Goal: Use online tool/utility: Utilize a website feature to perform a specific function

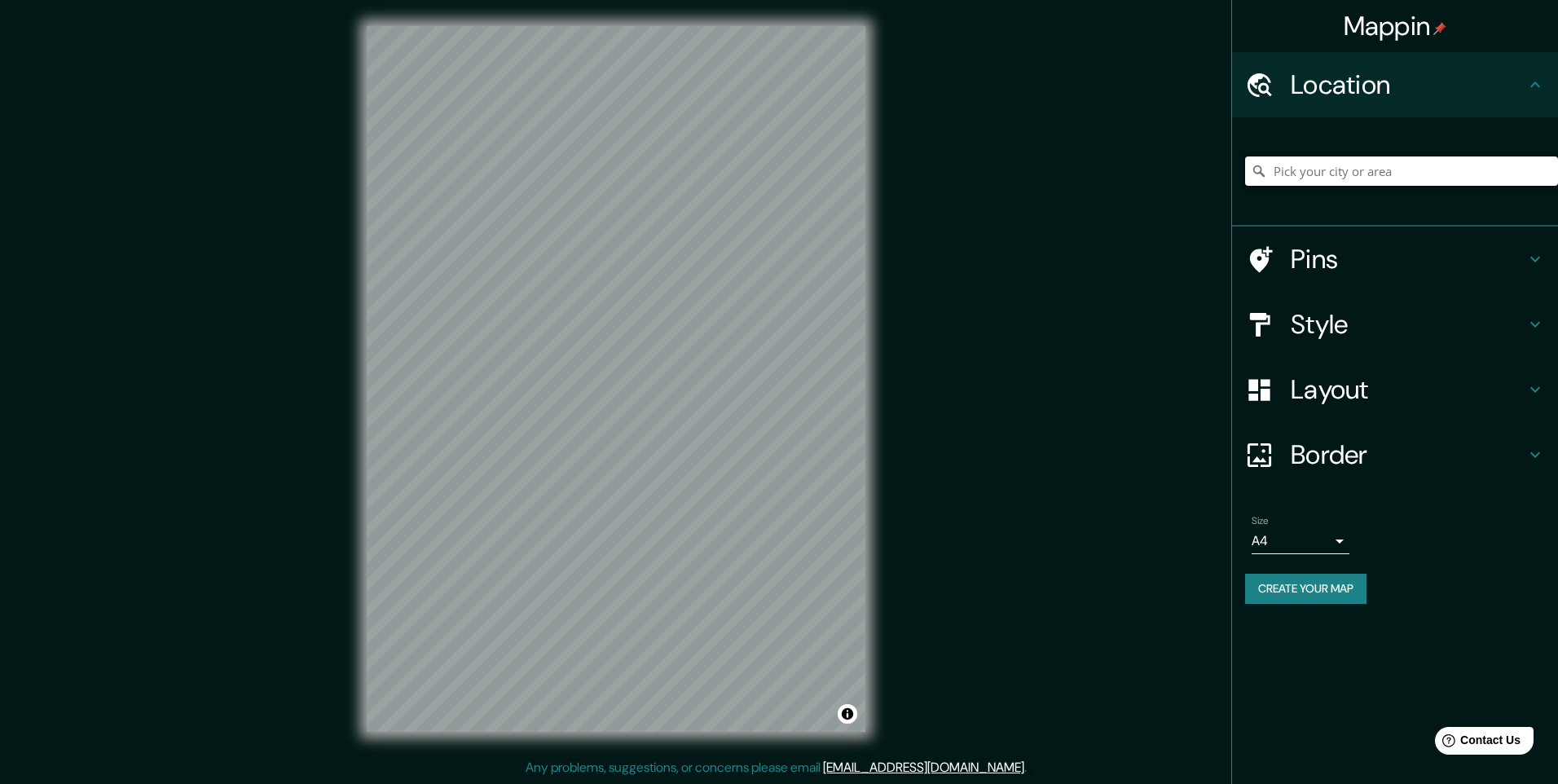
click at [1343, 182] on input "Pick your city or area" at bounding box center [1401, 171] width 313 height 29
click at [1259, 262] on icon at bounding box center [1261, 259] width 23 height 26
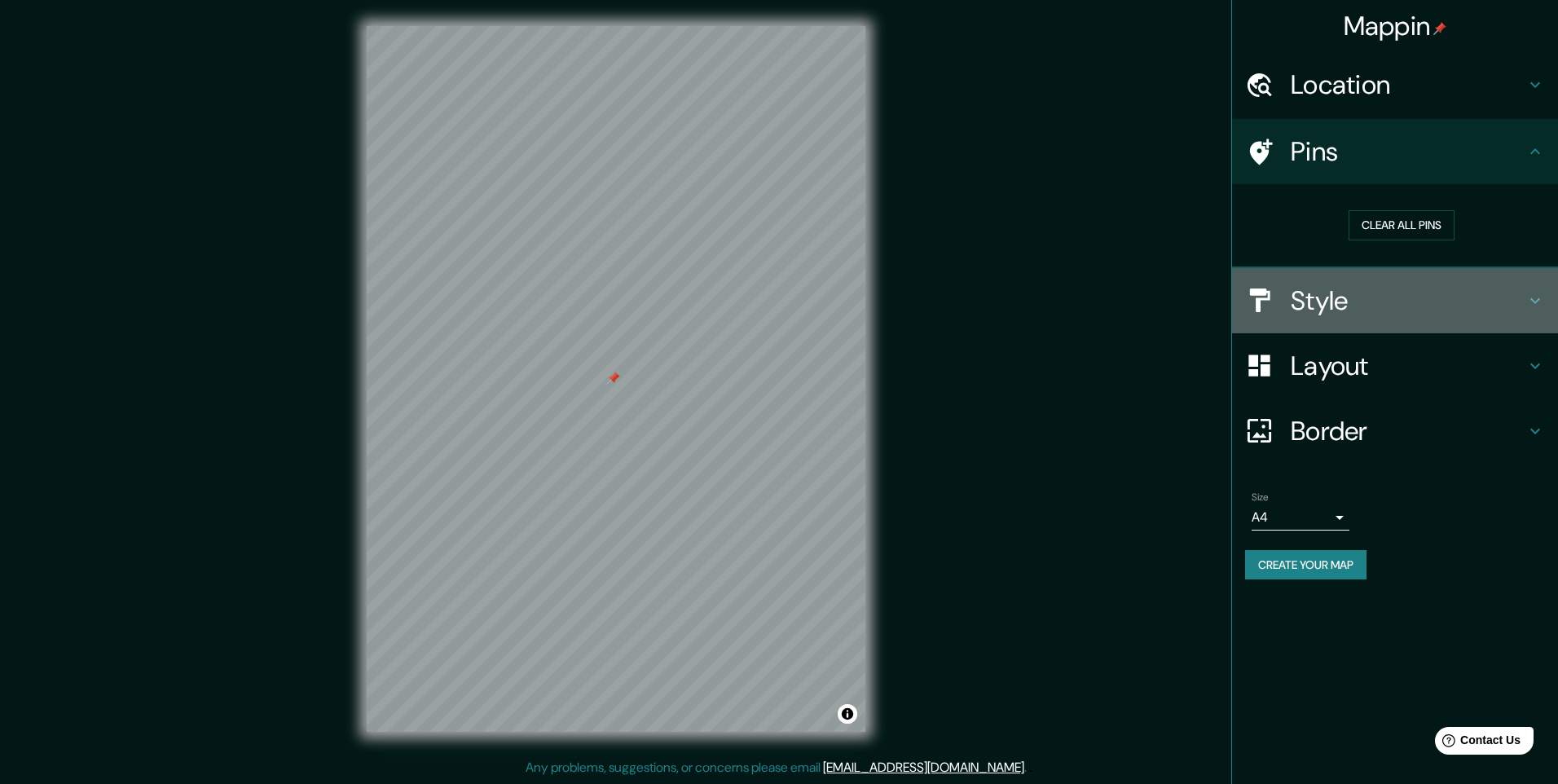
click at [1389, 304] on h4 "Style" at bounding box center [1409, 301] width 235 height 33
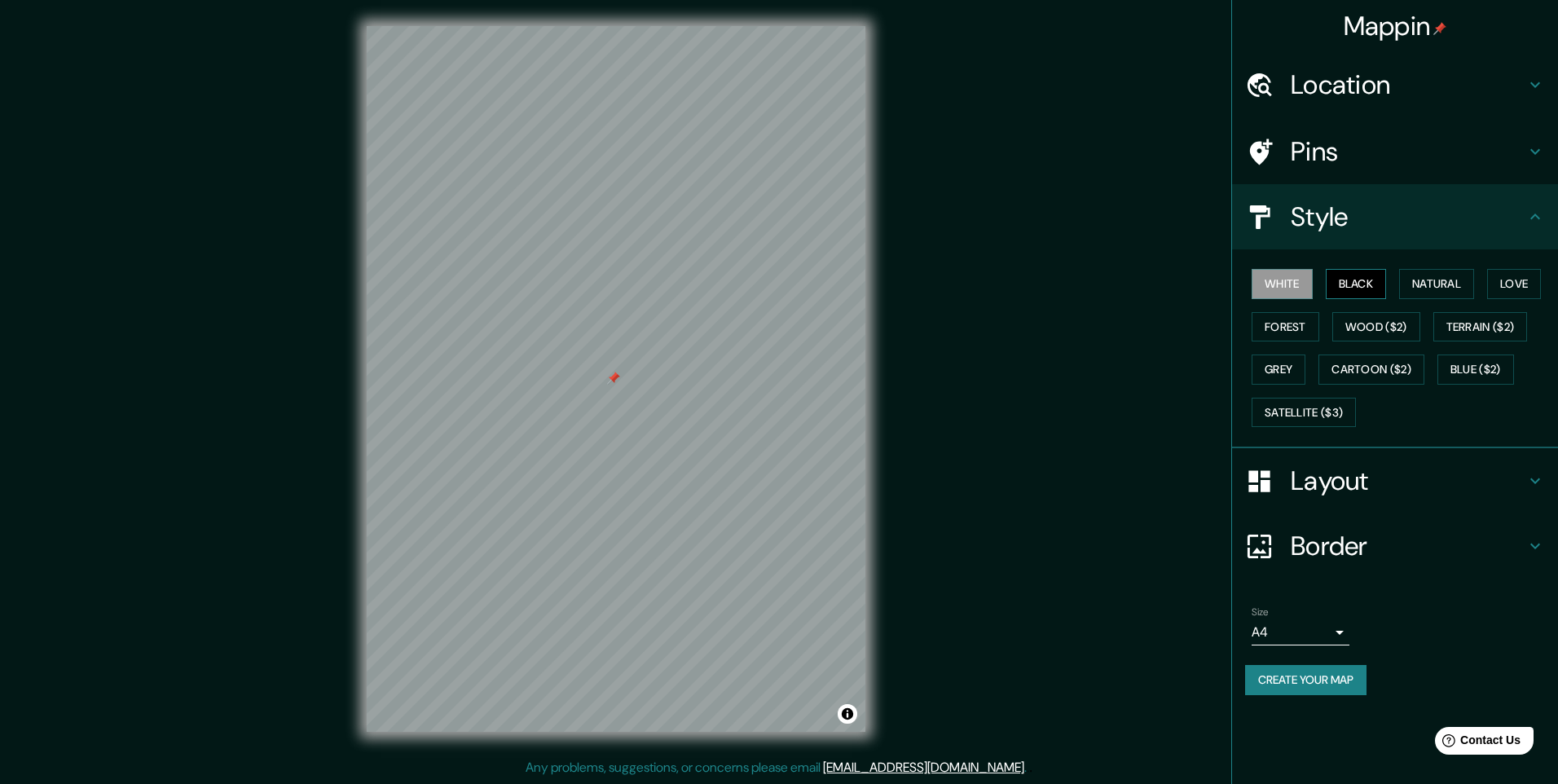
click at [1353, 282] on button "Black" at bounding box center [1356, 283] width 61 height 30
click at [1434, 282] on button "Natural" at bounding box center [1437, 283] width 75 height 30
click at [1352, 326] on button "Wood ($2)" at bounding box center [1376, 326] width 88 height 30
click at [1291, 328] on button "Forest" at bounding box center [1286, 326] width 68 height 30
click at [1281, 376] on button "Grey" at bounding box center [1278, 370] width 54 height 30
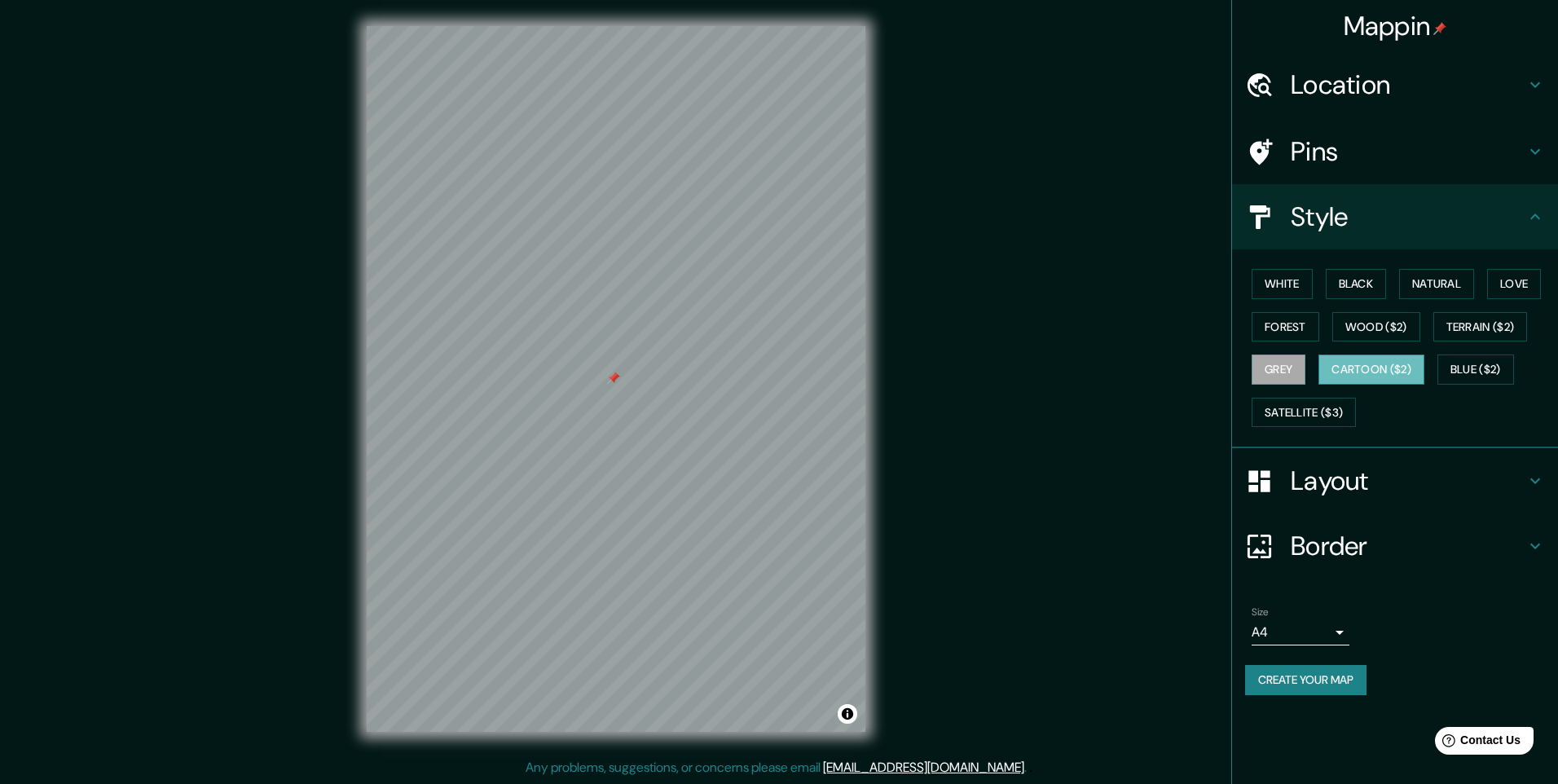
click at [1384, 374] on button "Cartoon ($2)" at bounding box center [1372, 370] width 106 height 30
click at [1329, 403] on button "Satellite ($3)" at bounding box center [1304, 413] width 105 height 30
click at [1376, 370] on button "Cartoon ($2)" at bounding box center [1372, 370] width 106 height 30
click at [1486, 367] on button "Blue ($2)" at bounding box center [1476, 370] width 77 height 30
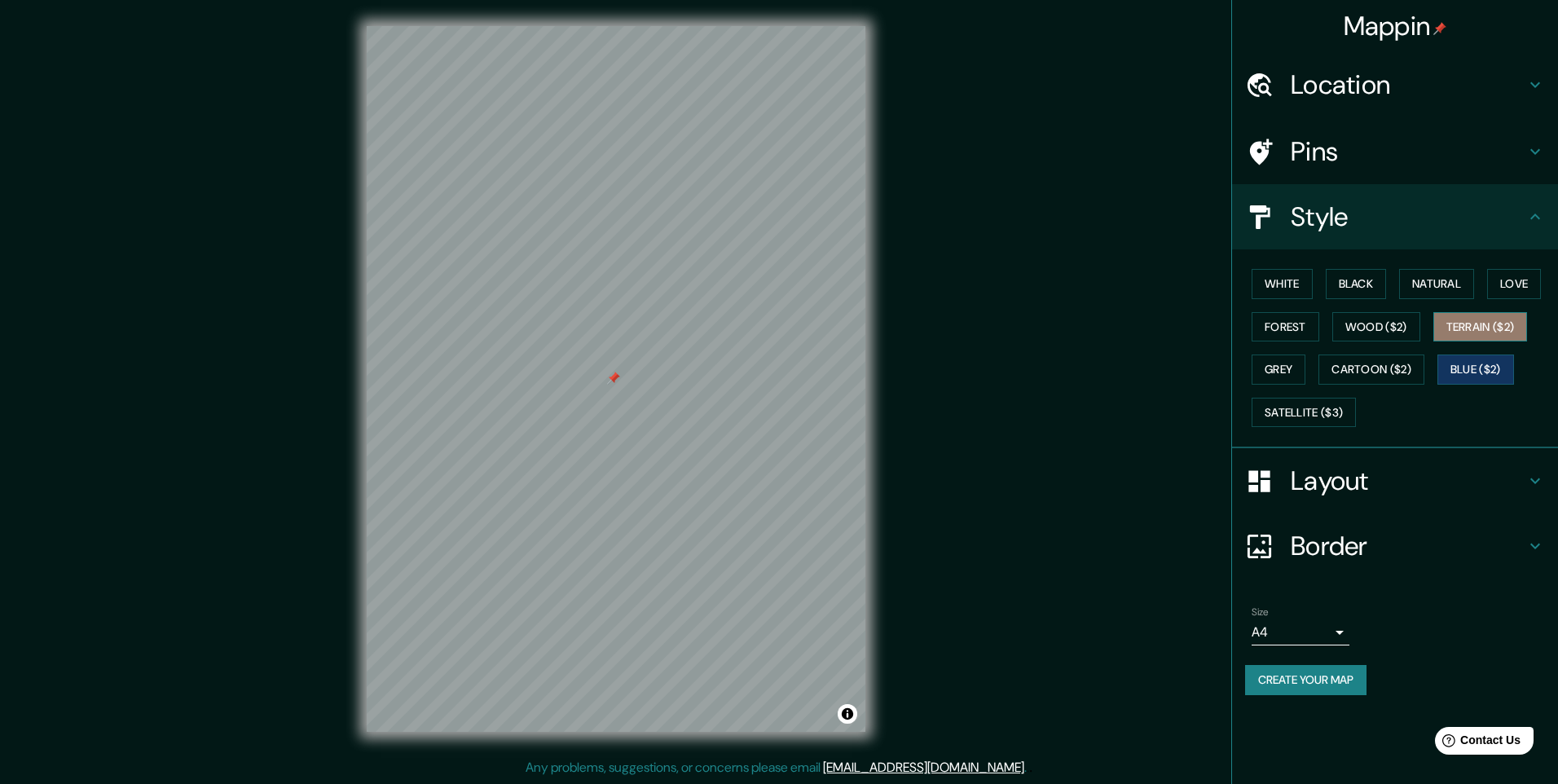
click at [1485, 329] on button "Terrain ($2)" at bounding box center [1480, 326] width 94 height 30
click at [1506, 286] on button "Love" at bounding box center [1514, 283] width 54 height 30
click at [1303, 282] on button "White" at bounding box center [1282, 283] width 61 height 30
click at [1363, 290] on button "Black" at bounding box center [1356, 283] width 61 height 30
click at [1327, 469] on h4 "Layout" at bounding box center [1409, 481] width 235 height 33
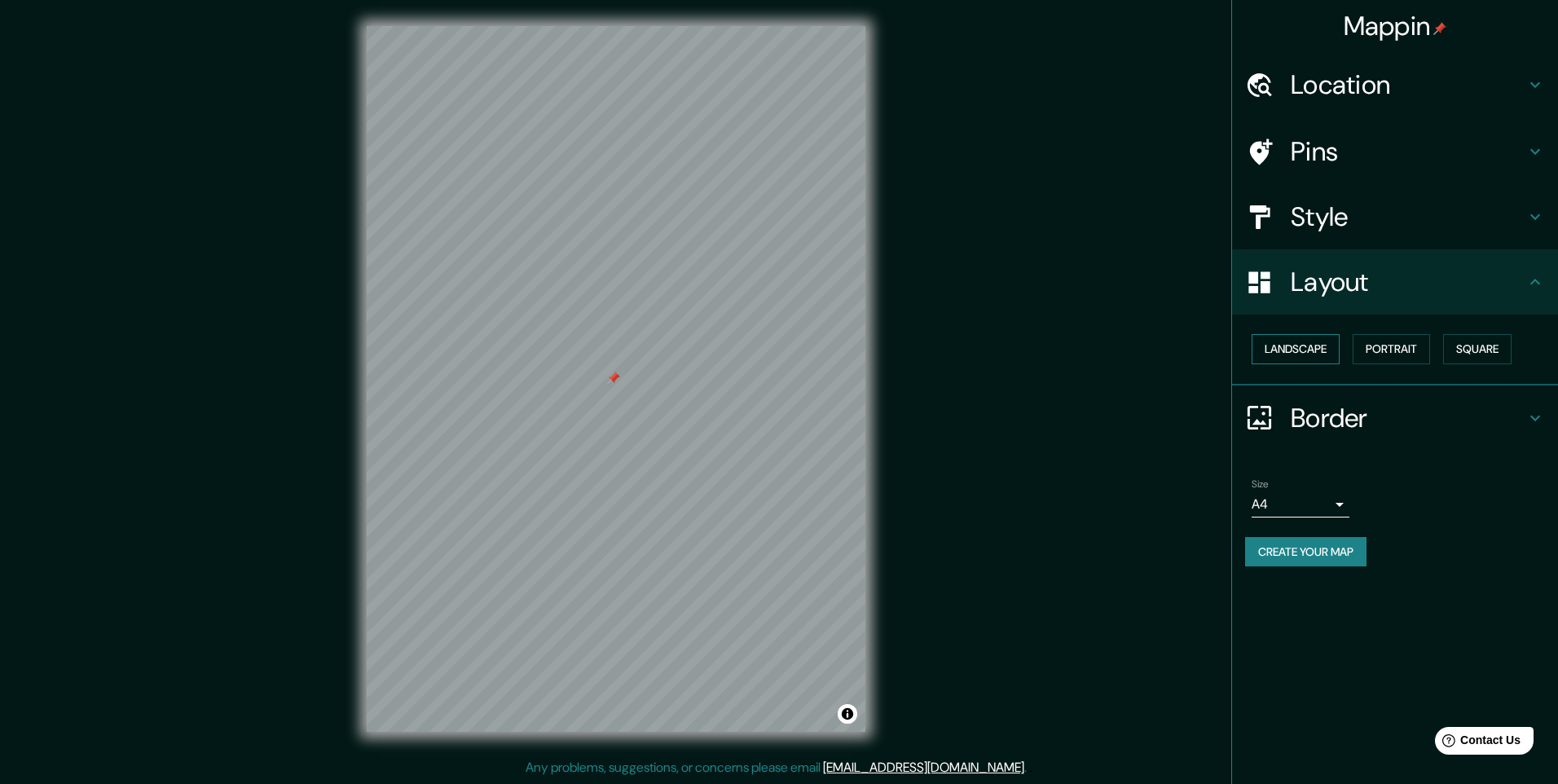
click at [1324, 348] on button "Landscape" at bounding box center [1296, 348] width 88 height 30
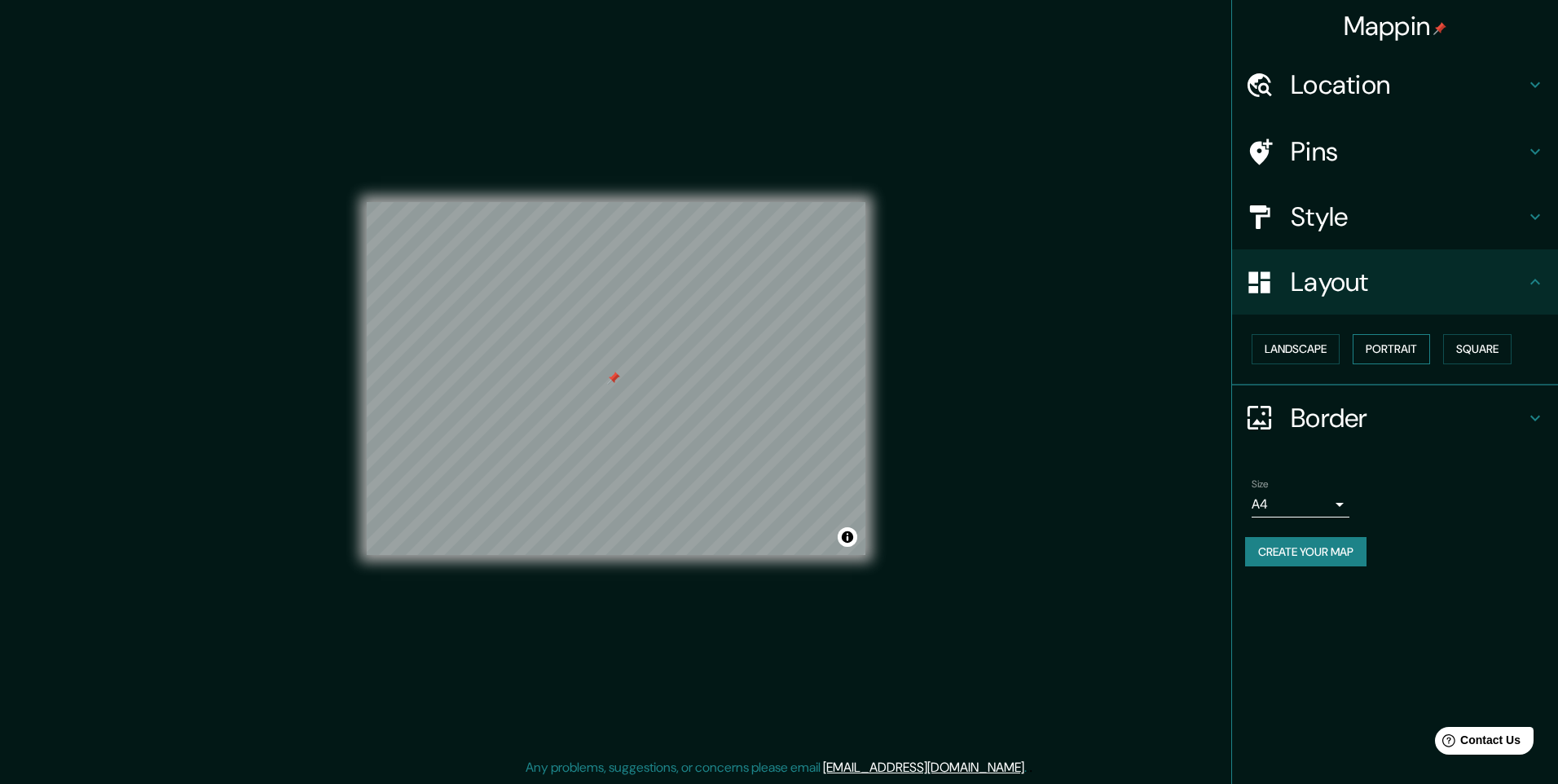
click at [1382, 348] on button "Portrait" at bounding box center [1391, 348] width 77 height 30
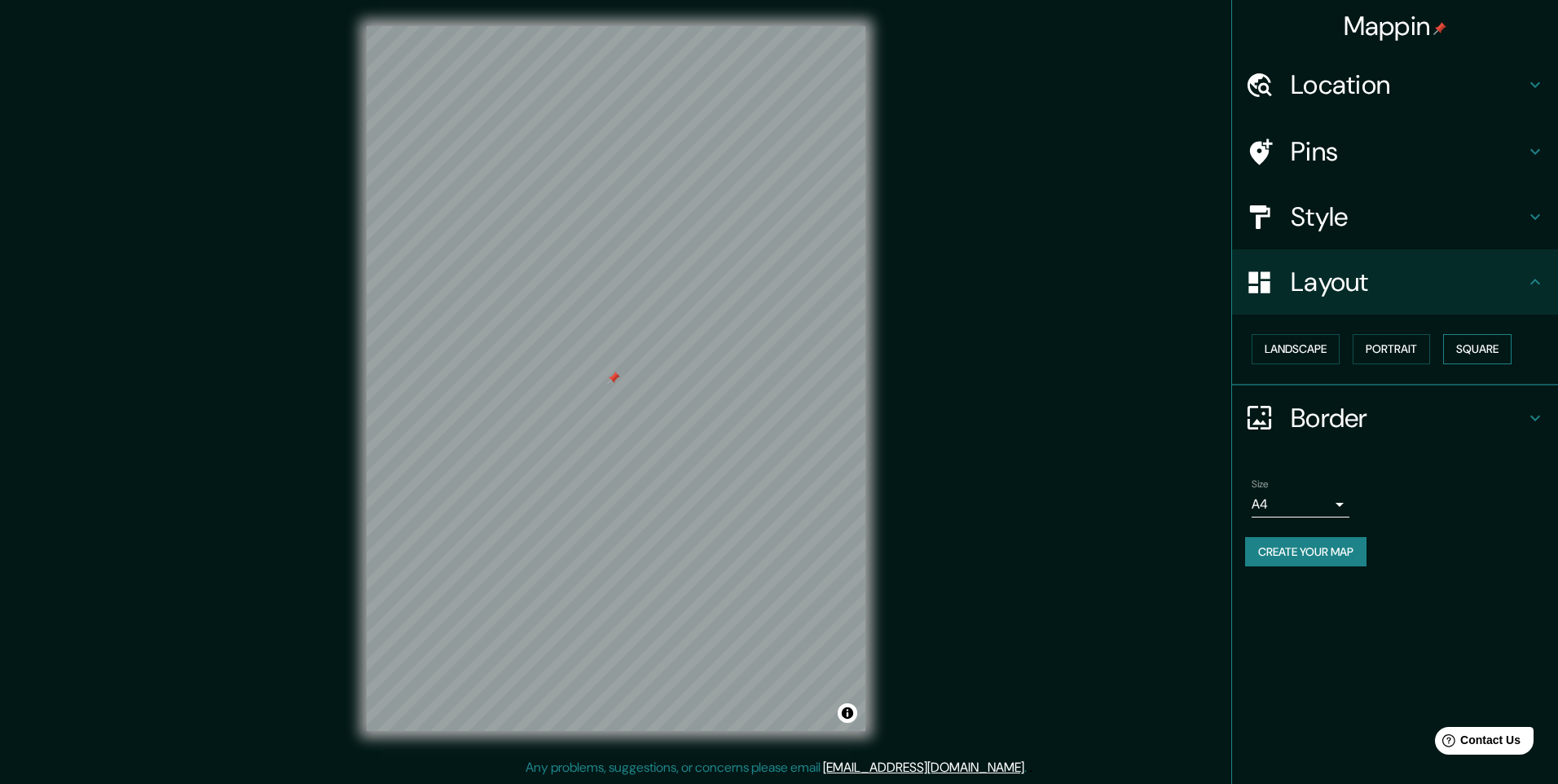
click at [1507, 341] on button "Square" at bounding box center [1477, 348] width 69 height 30
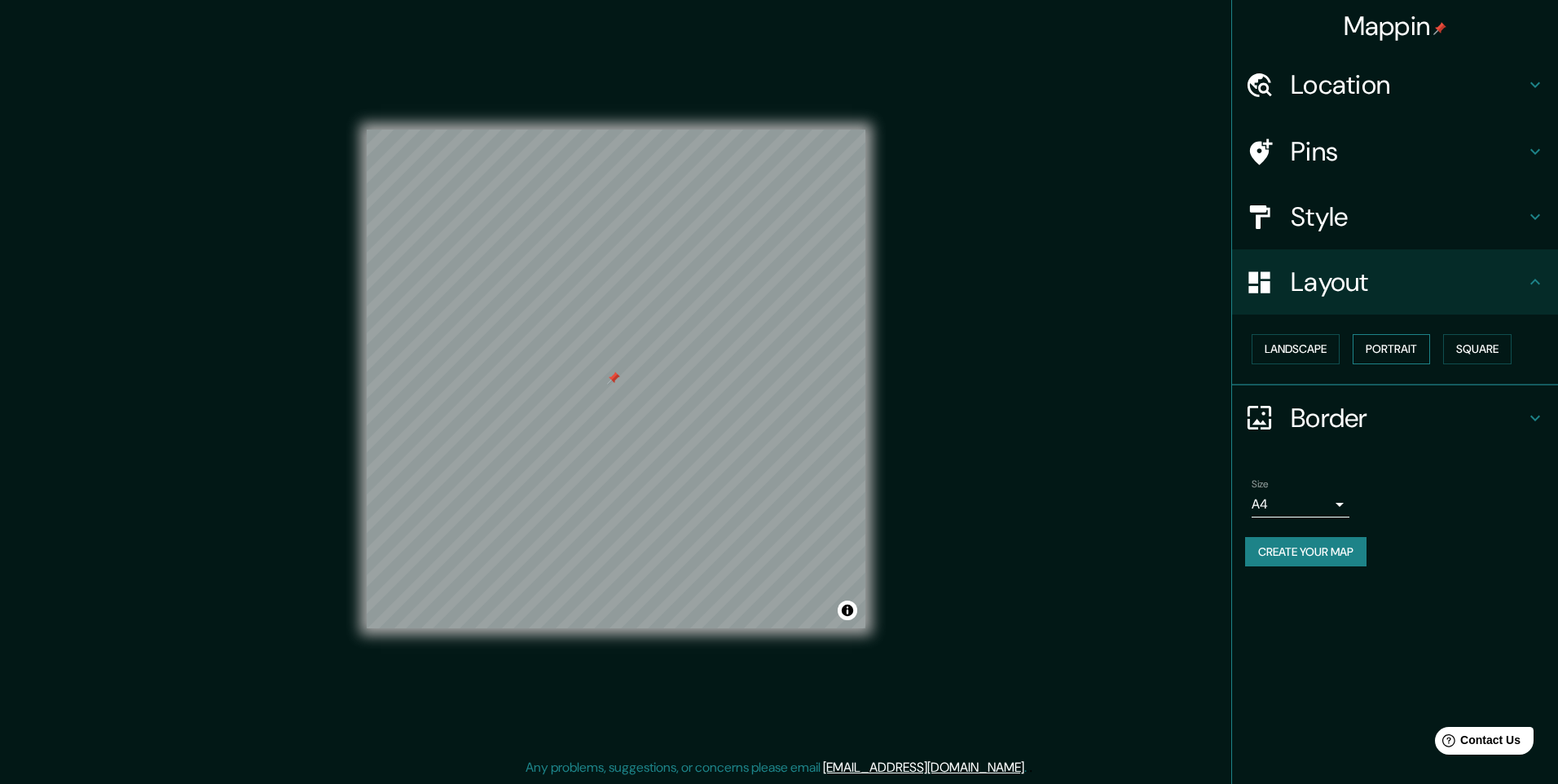
click at [1401, 350] on button "Portrait" at bounding box center [1391, 348] width 77 height 30
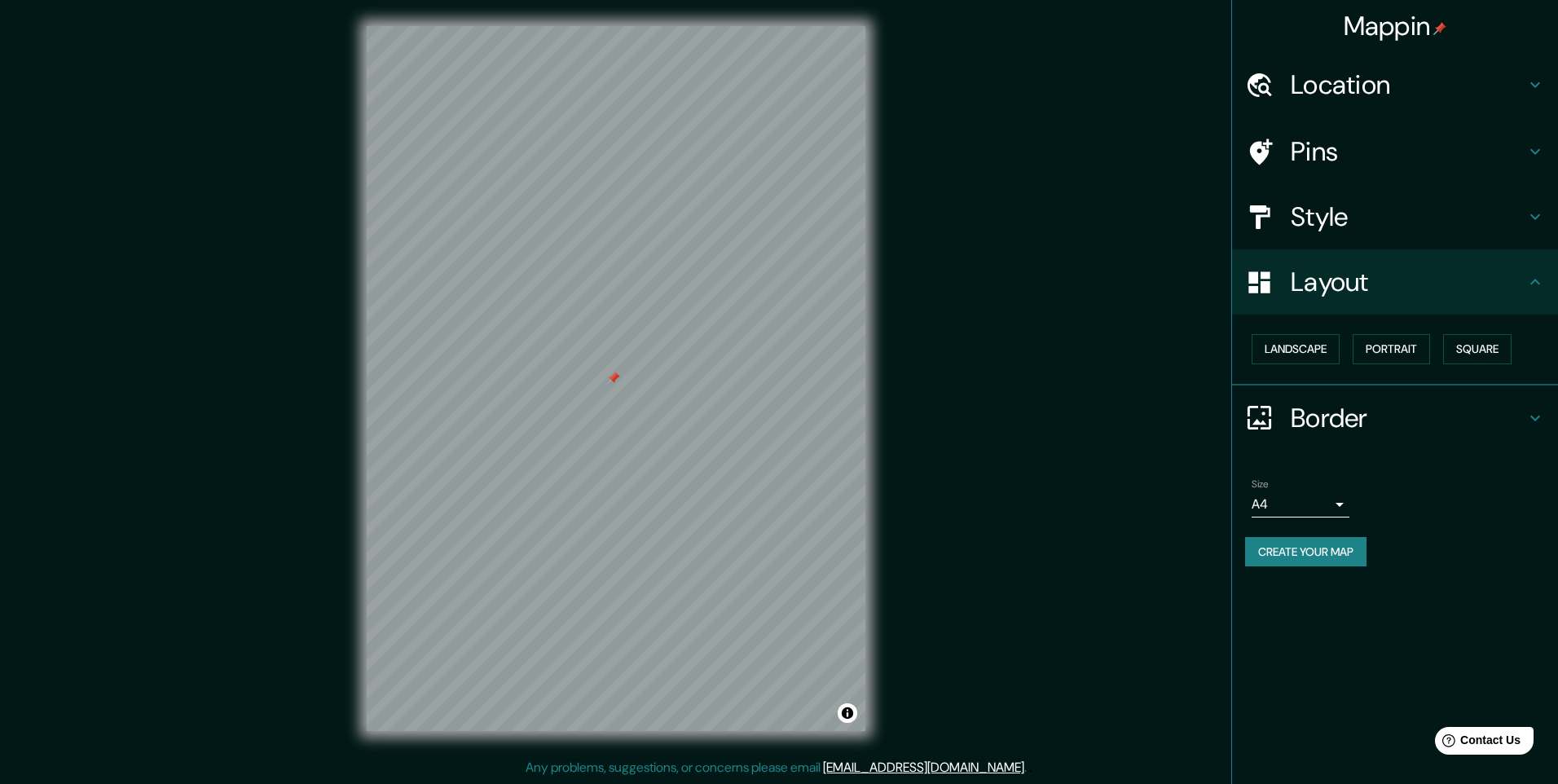
click at [1310, 415] on h4 "Border" at bounding box center [1409, 418] width 235 height 33
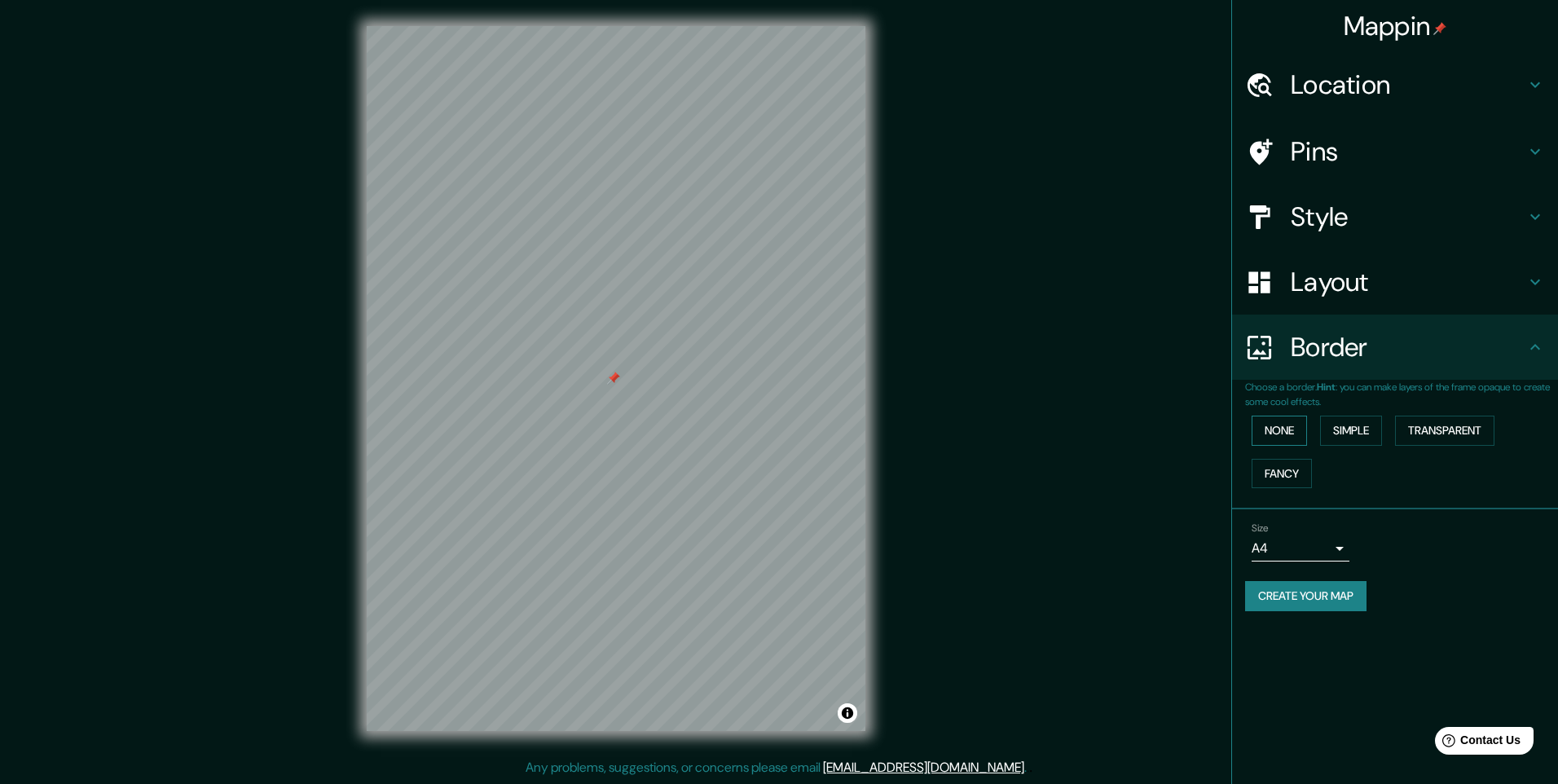
click at [1292, 431] on button "None" at bounding box center [1279, 430] width 55 height 30
drag, startPoint x: 1295, startPoint y: 431, endPoint x: 1311, endPoint y: 431, distance: 16.0
click at [1296, 431] on button "None" at bounding box center [1279, 430] width 55 height 30
click at [1356, 430] on button "Simple" at bounding box center [1352, 430] width 62 height 30
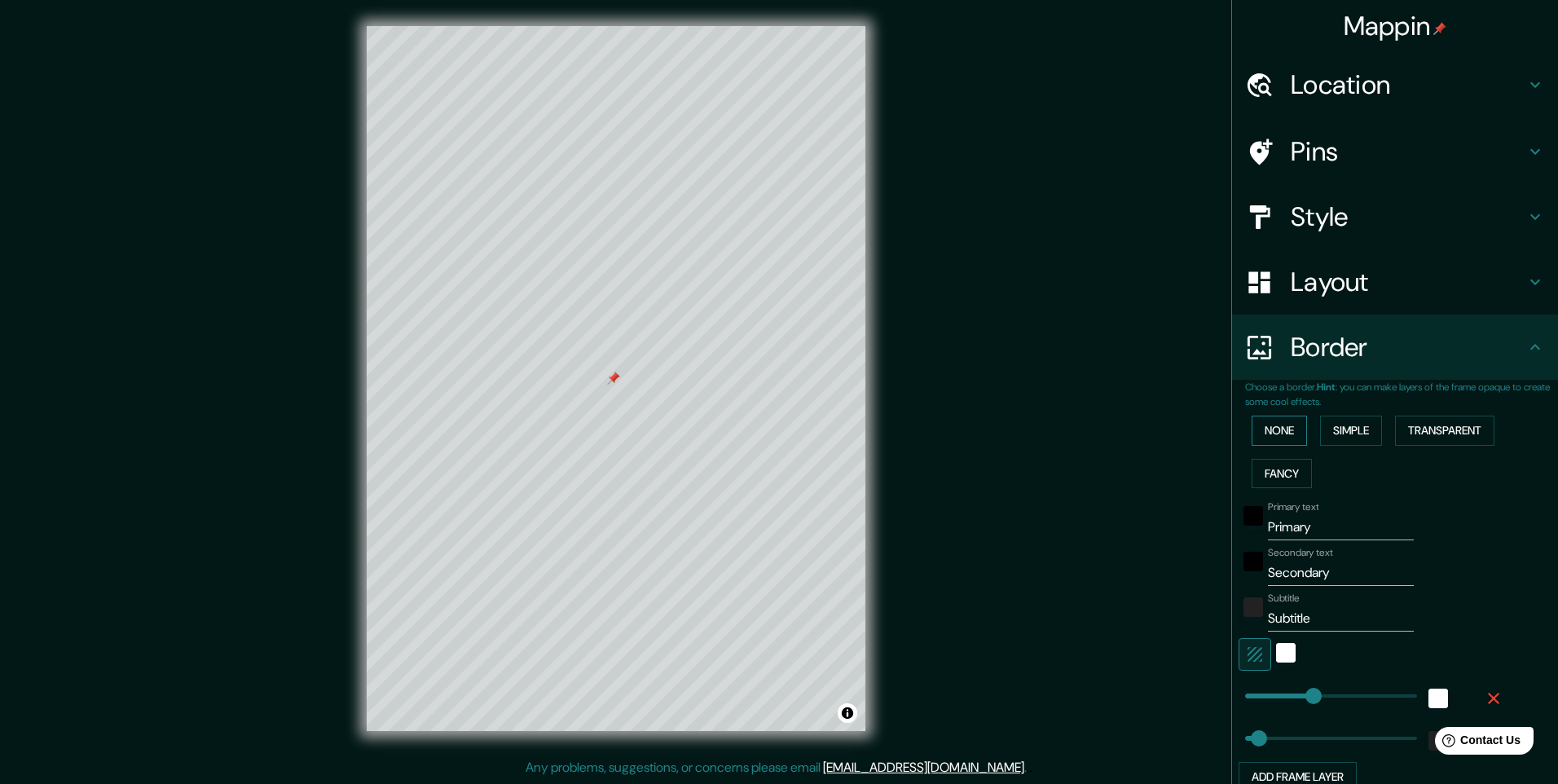
click at [1285, 431] on button "None" at bounding box center [1279, 430] width 55 height 30
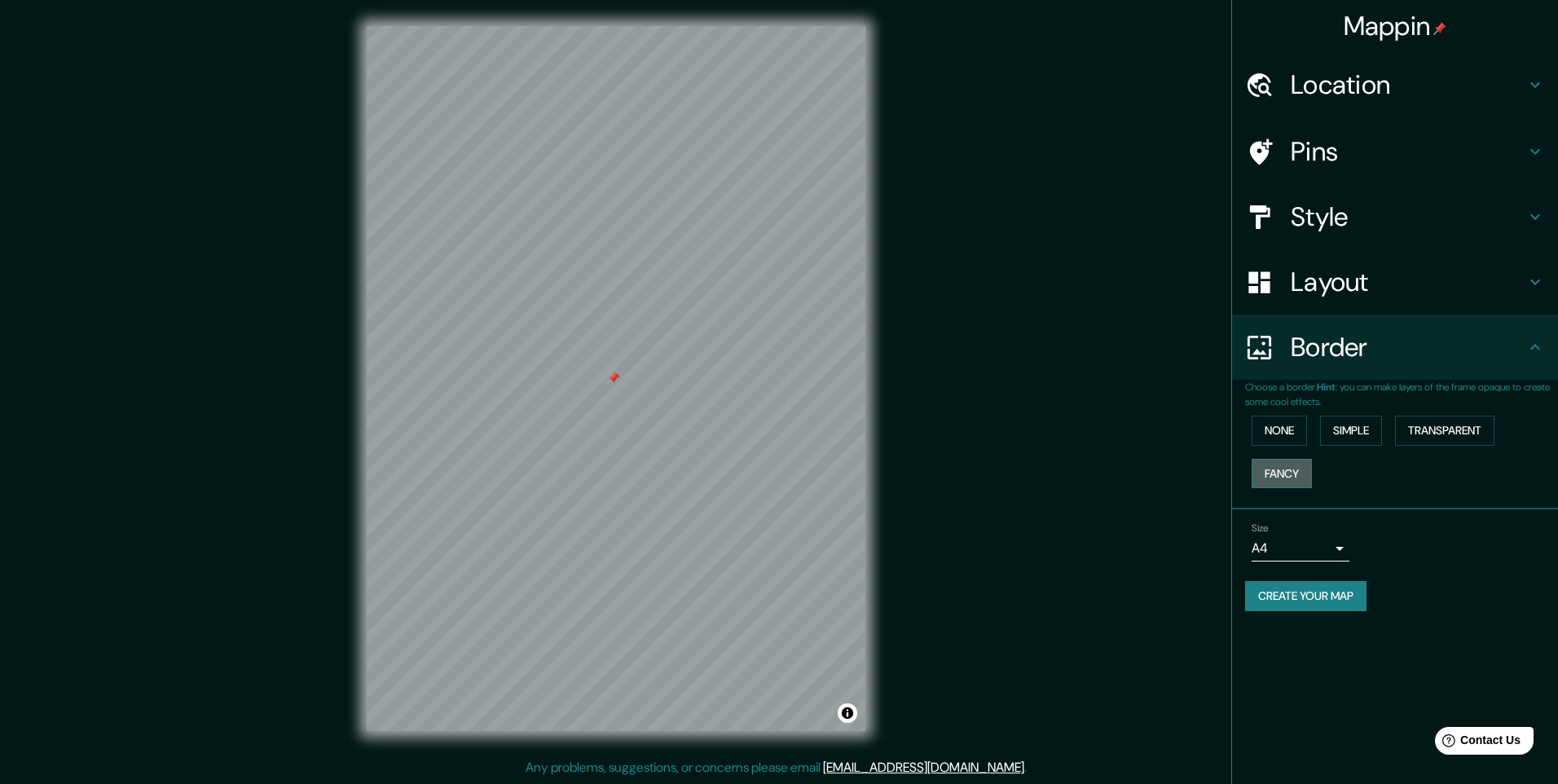
click at [1292, 462] on button "Fancy" at bounding box center [1282, 473] width 61 height 30
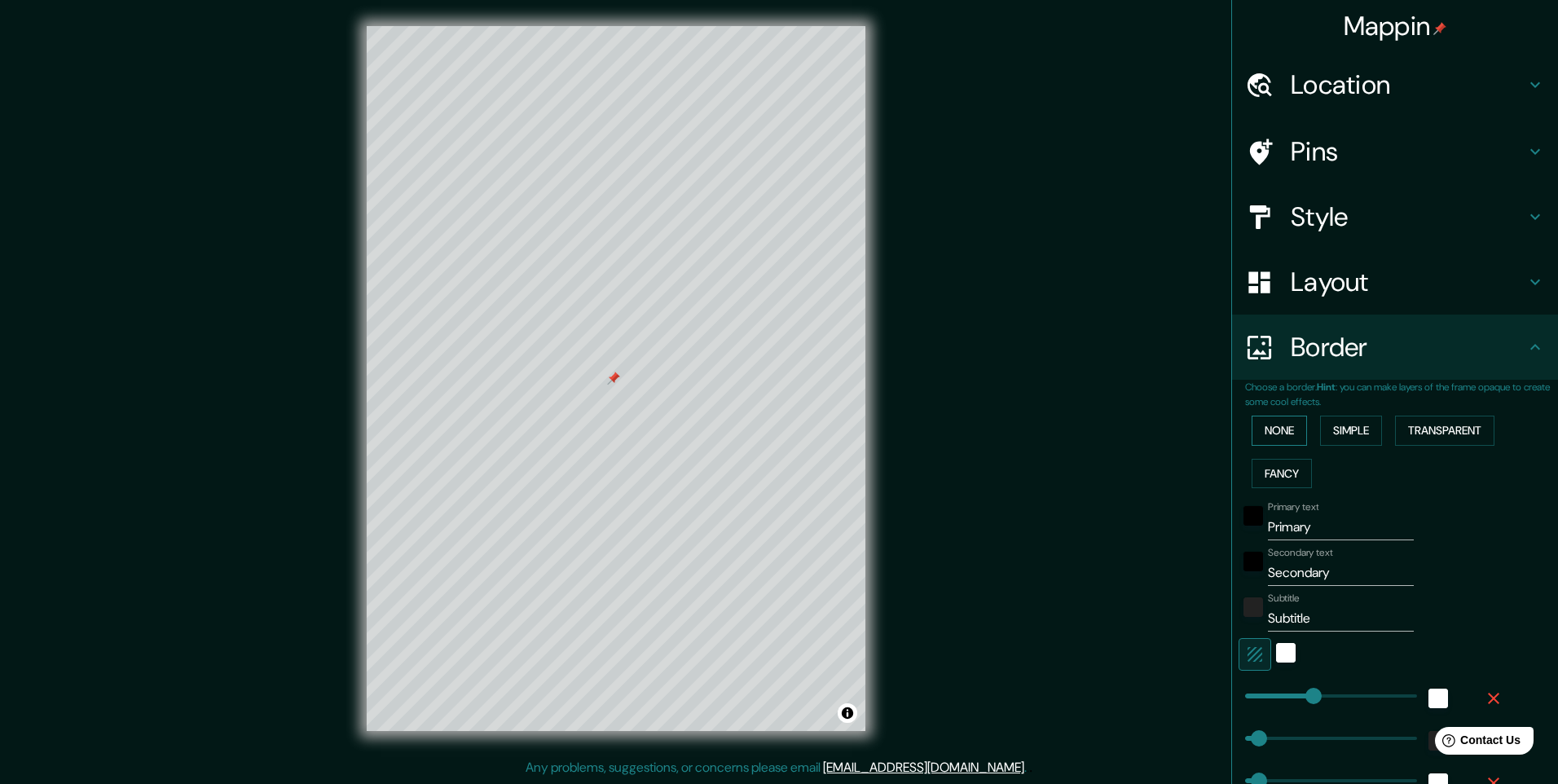
click at [1269, 433] on button "None" at bounding box center [1279, 430] width 55 height 30
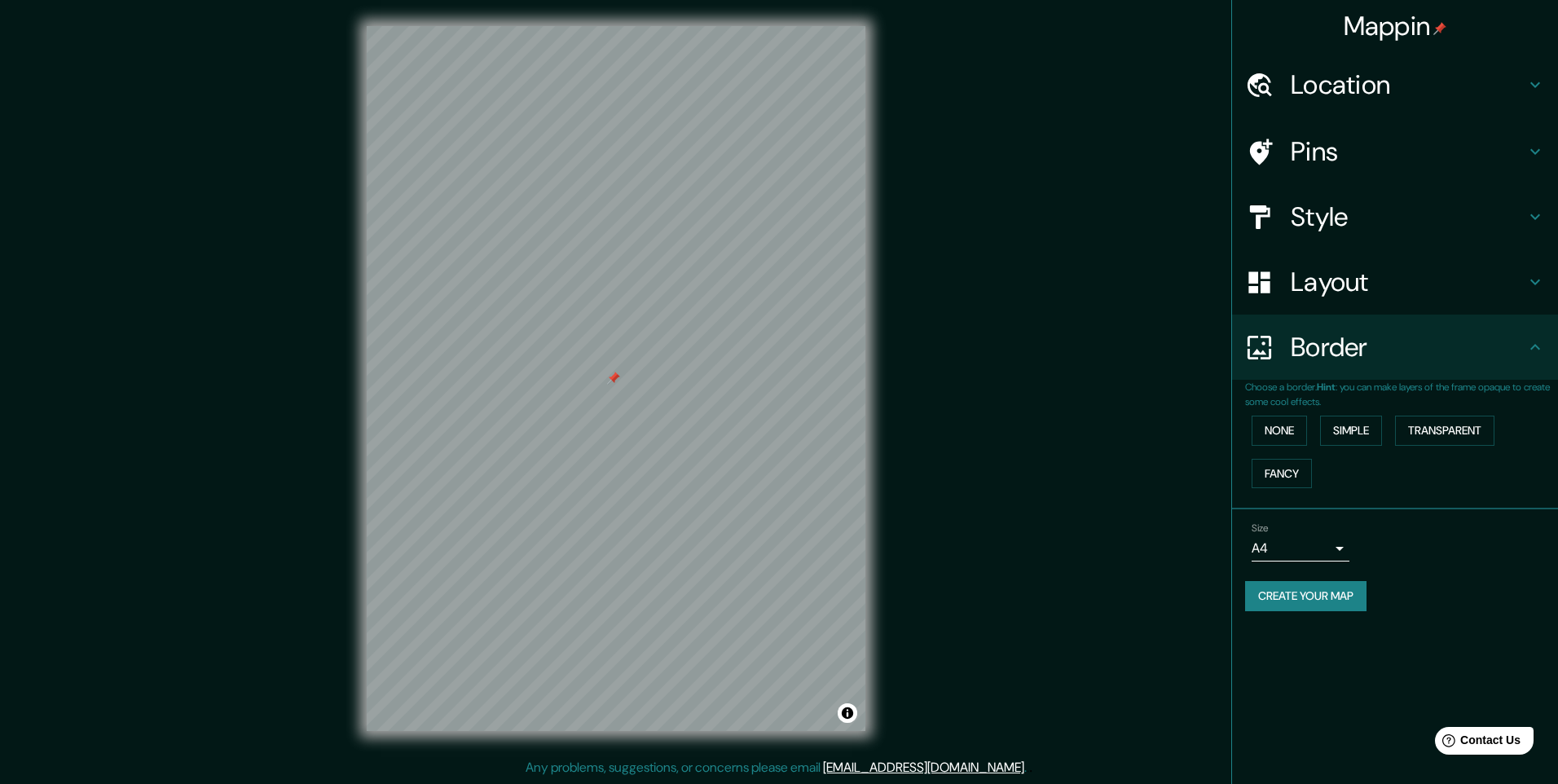
click at [1329, 214] on h4 "Style" at bounding box center [1409, 217] width 235 height 33
